Goal: Task Accomplishment & Management: Complete application form

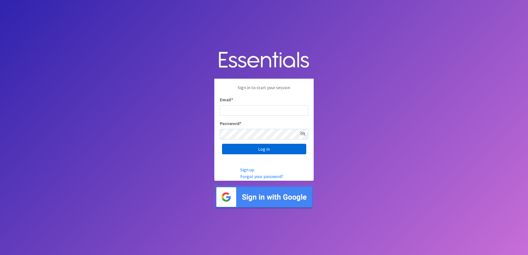
type input "[EMAIL_ADDRESS][DOMAIN_NAME]"
click at [269, 148] on input "Log in" at bounding box center [264, 149] width 84 height 10
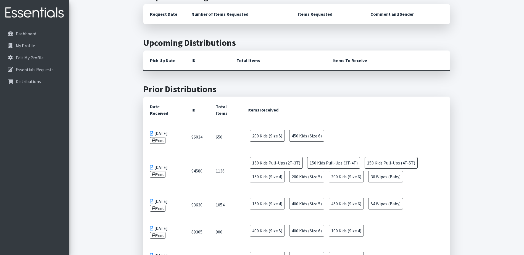
scroll to position [138, 0]
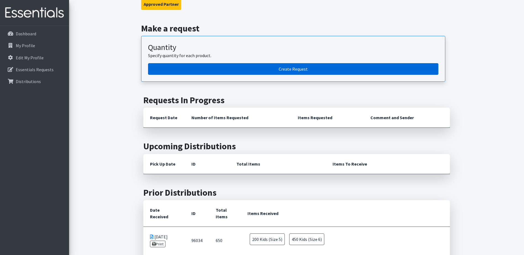
click at [289, 63] on link "Create Request" at bounding box center [293, 69] width 290 height 12
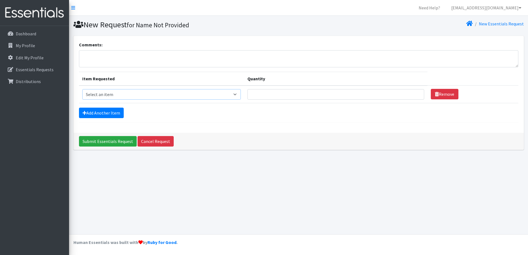
click at [240, 97] on select "Select an item 1 month period supply kit Kids (Newborn) Kids (Size 1) Kids (Siz…" at bounding box center [161, 94] width 158 height 10
select select "15074"
click at [82, 89] on select "Select an item 1 month period supply kit Kids (Newborn) Kids (Size 1) Kids (Siz…" at bounding box center [161, 94] width 158 height 10
click at [277, 96] on input "Quantity" at bounding box center [335, 94] width 177 height 10
type input "200"
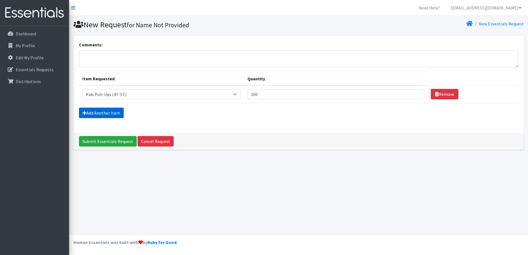
click at [106, 111] on link "Add Another Item" at bounding box center [101, 113] width 45 height 10
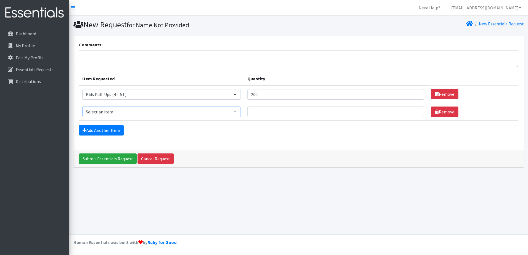
click at [236, 114] on select "Select an item 1 month period supply kit Kids (Newborn) Kids (Size 1) Kids (Siz…" at bounding box center [161, 112] width 158 height 10
select select "15038"
click at [82, 107] on select "Select an item 1 month period supply kit Kids (Newborn) Kids (Size 1) Kids (Siz…" at bounding box center [161, 112] width 158 height 10
click at [272, 113] on input "Quantity" at bounding box center [335, 112] width 177 height 10
type input "200"
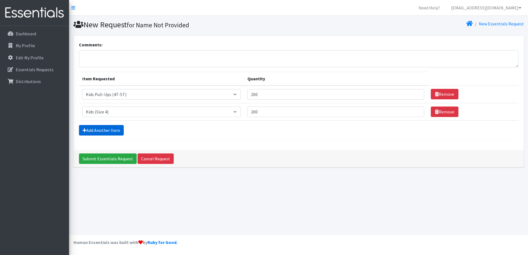
click at [112, 130] on link "Add Another Item" at bounding box center [101, 130] width 45 height 10
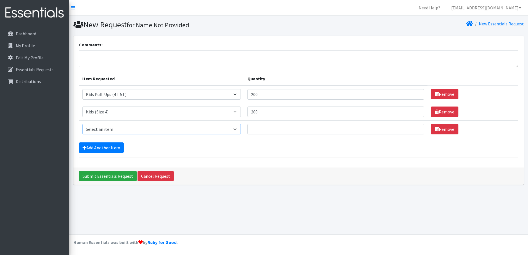
click at [232, 131] on select "Select an item 1 month period supply kit Kids (Newborn) Kids (Size 1) Kids (Siz…" at bounding box center [161, 129] width 158 height 10
select select "15044"
click at [82, 124] on select "Select an item 1 month period supply kit Kids (Newborn) Kids (Size 1) Kids (Siz…" at bounding box center [161, 129] width 158 height 10
click at [301, 133] on input "Quantity" at bounding box center [335, 129] width 177 height 10
type input "300"
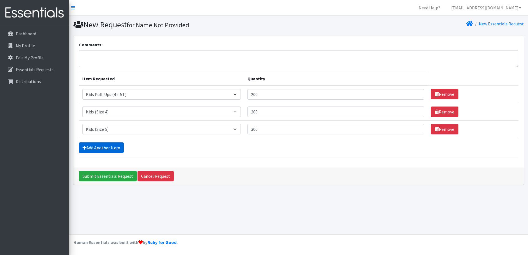
click at [116, 155] on form "Comments: Item Requested Quantity Item Requested Select an item 1 month period …" at bounding box center [298, 99] width 439 height 116
click at [116, 147] on link "Add Another Item" at bounding box center [101, 147] width 45 height 10
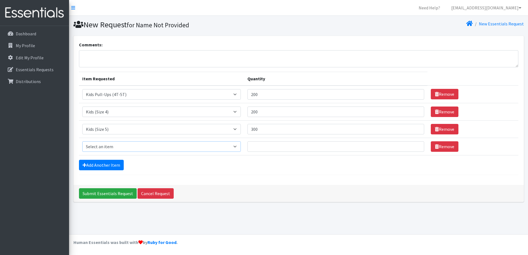
click at [239, 146] on select "Select an item 1 month period supply kit Kids (Newborn) Kids (Size 1) Kids (Siz…" at bounding box center [161, 146] width 158 height 10
select select "15071"
click at [82, 141] on select "Select an item 1 month period supply kit Kids (Newborn) Kids (Size 1) Kids (Siz…" at bounding box center [161, 146] width 158 height 10
click at [264, 149] on input "Quantity" at bounding box center [335, 146] width 177 height 10
type input "500"
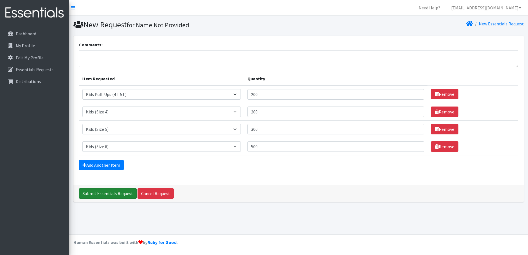
click at [112, 191] on input "Submit Essentials Request" at bounding box center [108, 193] width 58 height 10
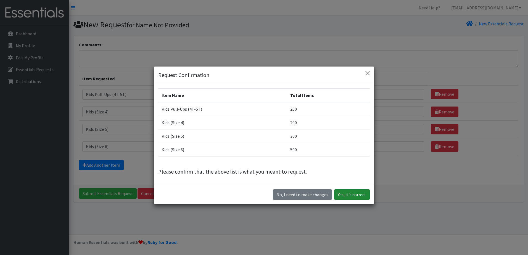
click at [341, 197] on button "Yes, it's correct" at bounding box center [352, 194] width 36 height 10
